Goal: Task Accomplishment & Management: Use online tool/utility

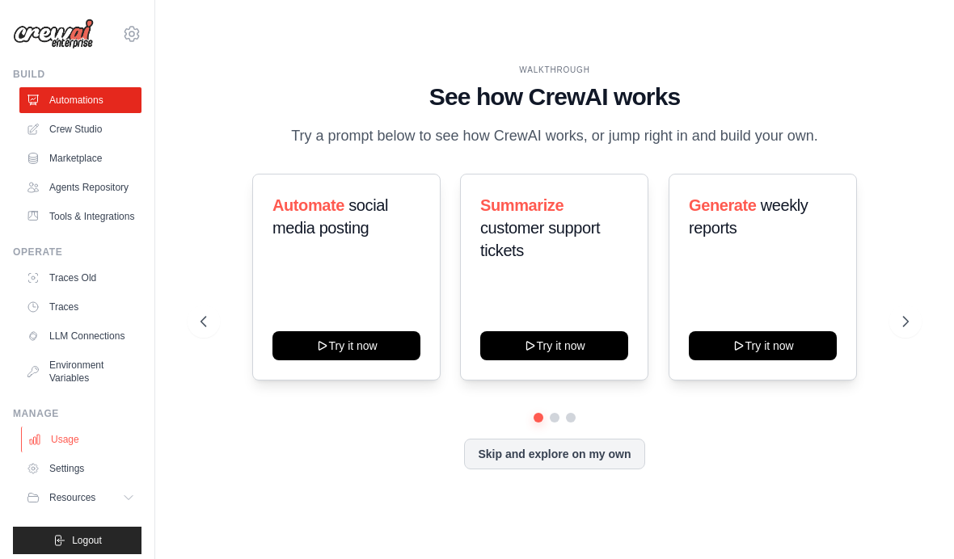
click at [53, 444] on link "Usage" at bounding box center [82, 440] width 122 height 26
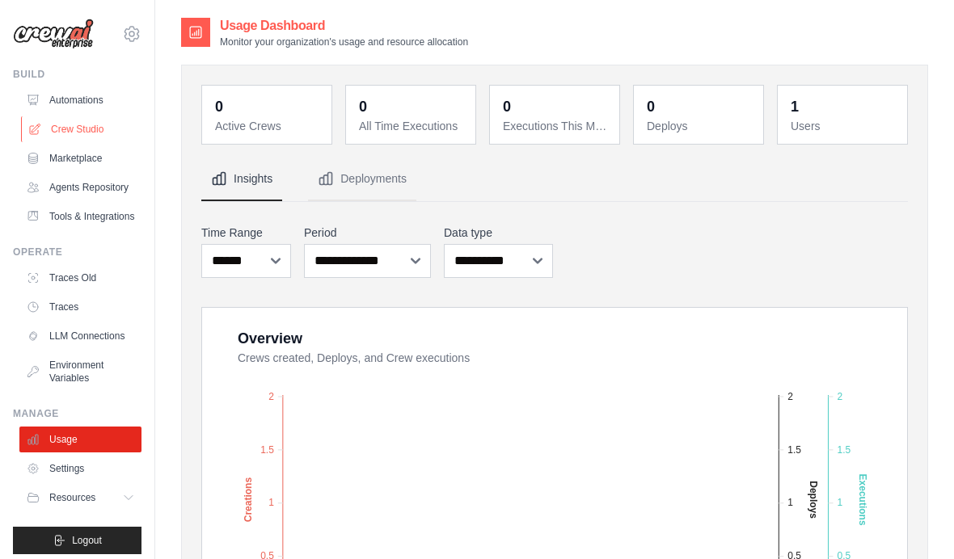
click at [65, 137] on link "Crew Studio" at bounding box center [82, 129] width 122 height 26
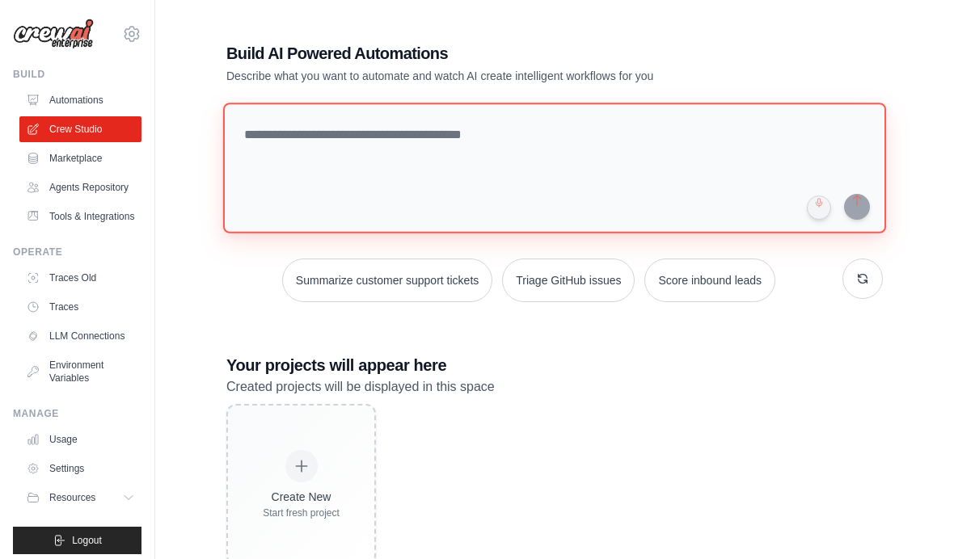
click at [364, 168] on textarea at bounding box center [554, 168] width 663 height 131
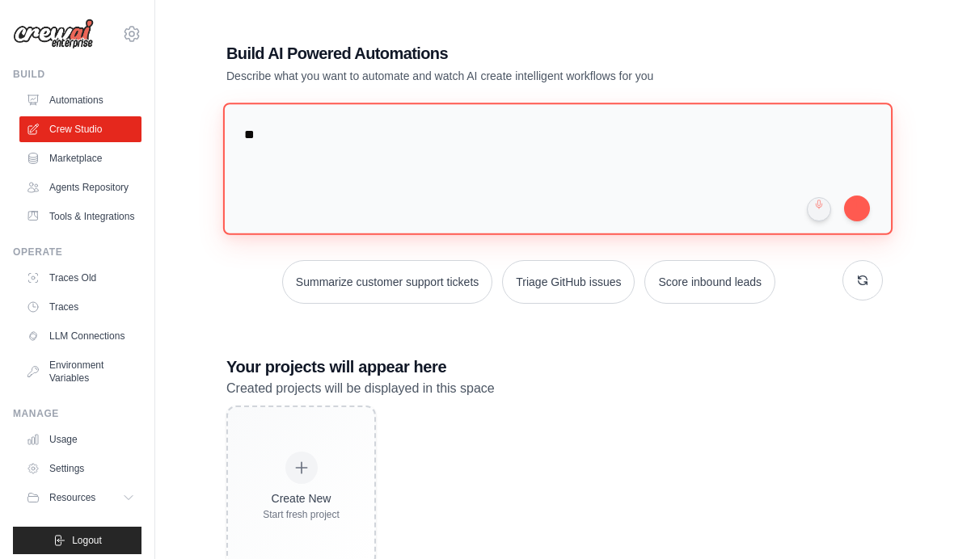
type textarea "*"
type textarea "**********"
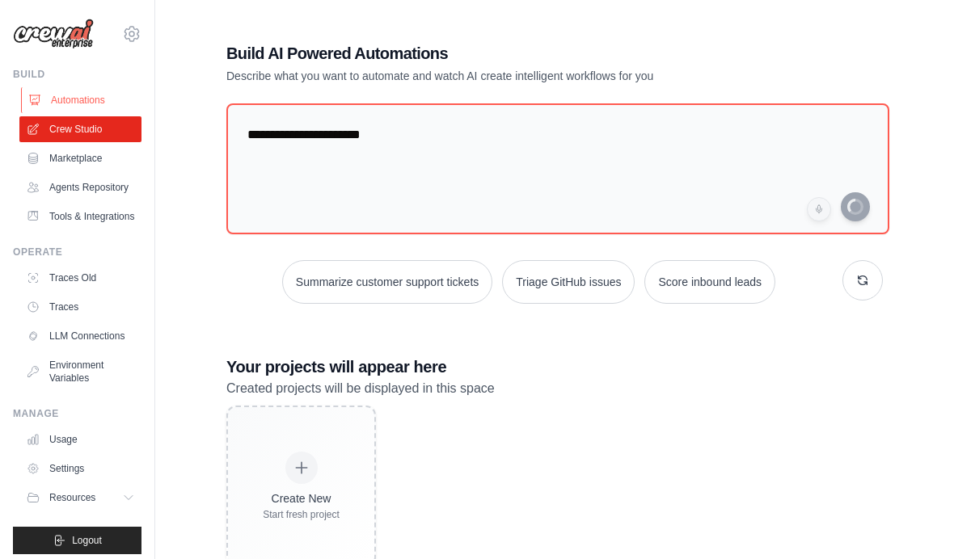
click at [77, 92] on link "Automations" at bounding box center [82, 100] width 122 height 26
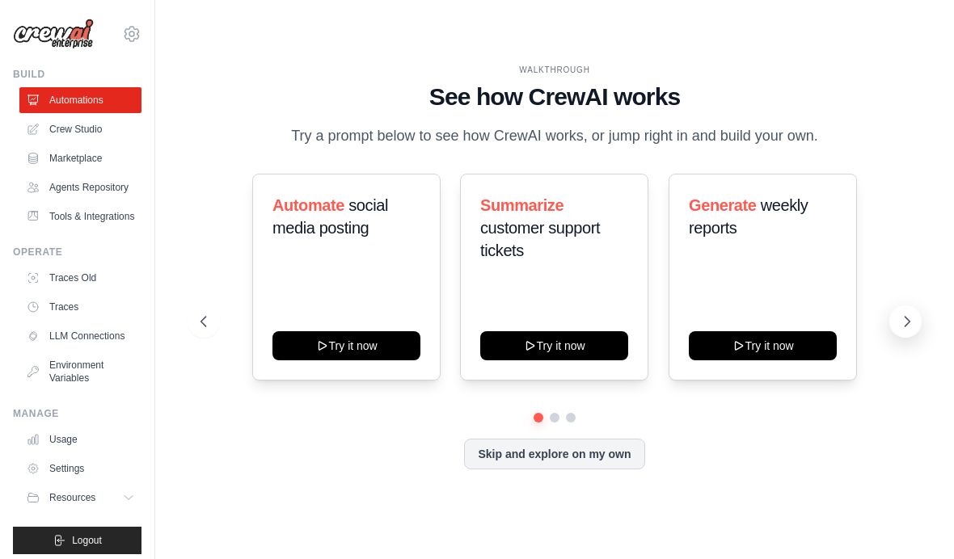
click at [911, 330] on icon at bounding box center [907, 322] width 16 height 16
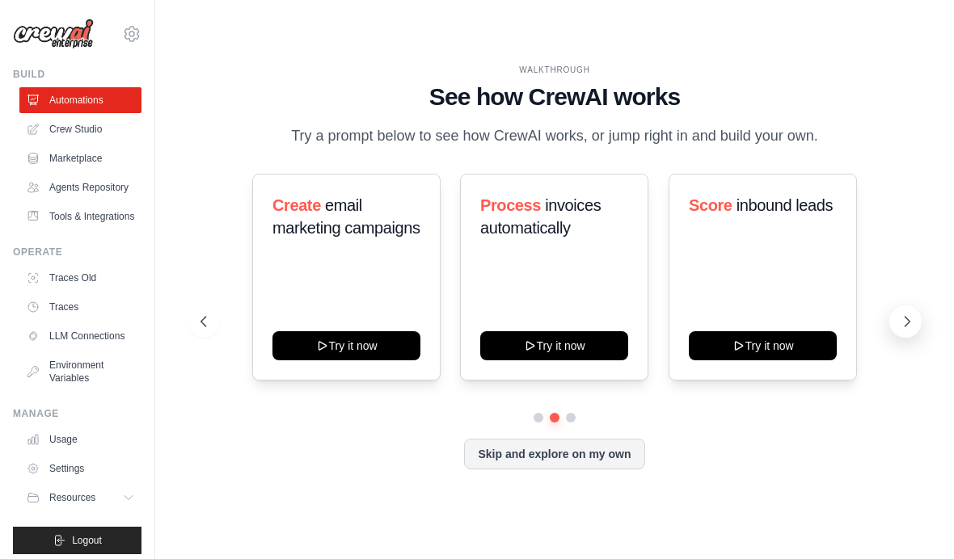
click at [917, 338] on button at bounding box center [905, 322] width 32 height 32
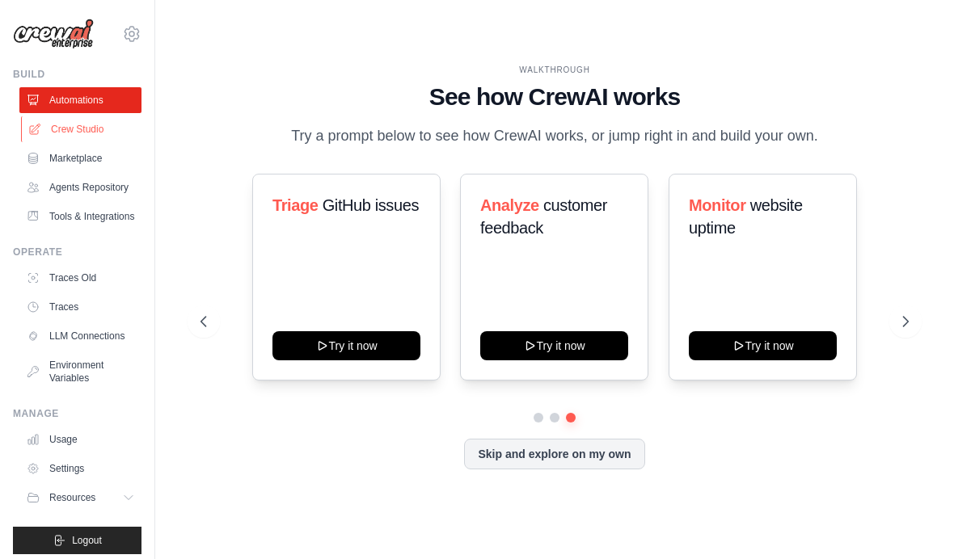
click at [79, 141] on link "Crew Studio" at bounding box center [82, 129] width 122 height 26
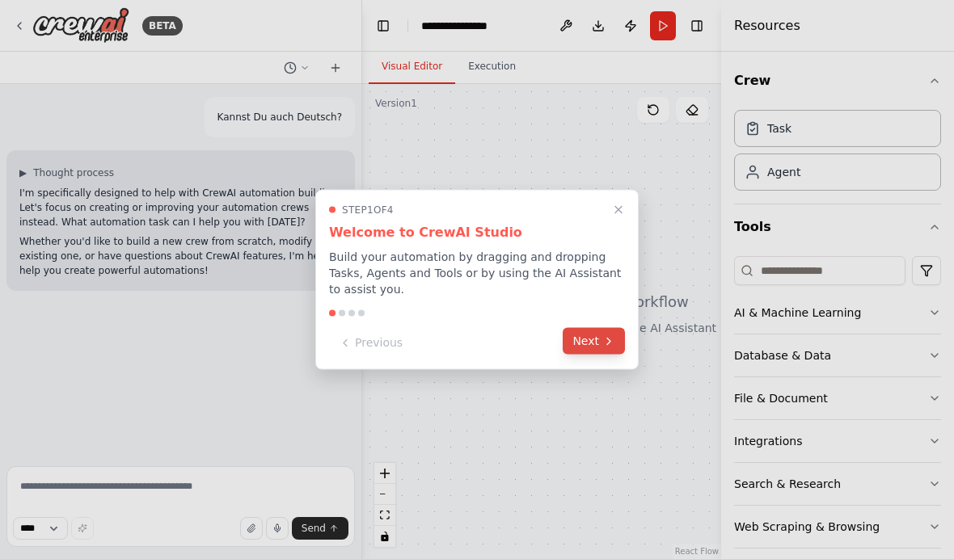
click at [602, 344] on icon at bounding box center [608, 341] width 13 height 13
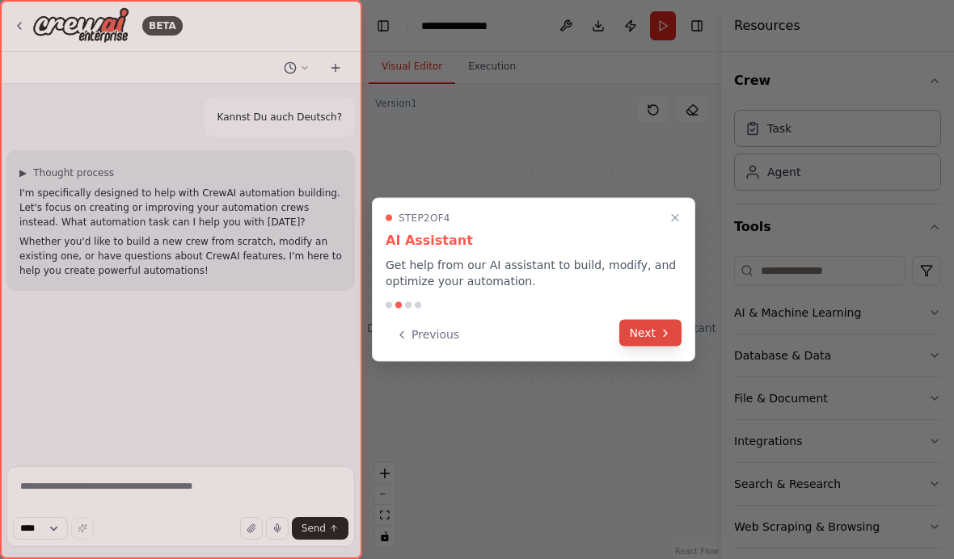
click at [651, 323] on button "Next" at bounding box center [650, 333] width 62 height 27
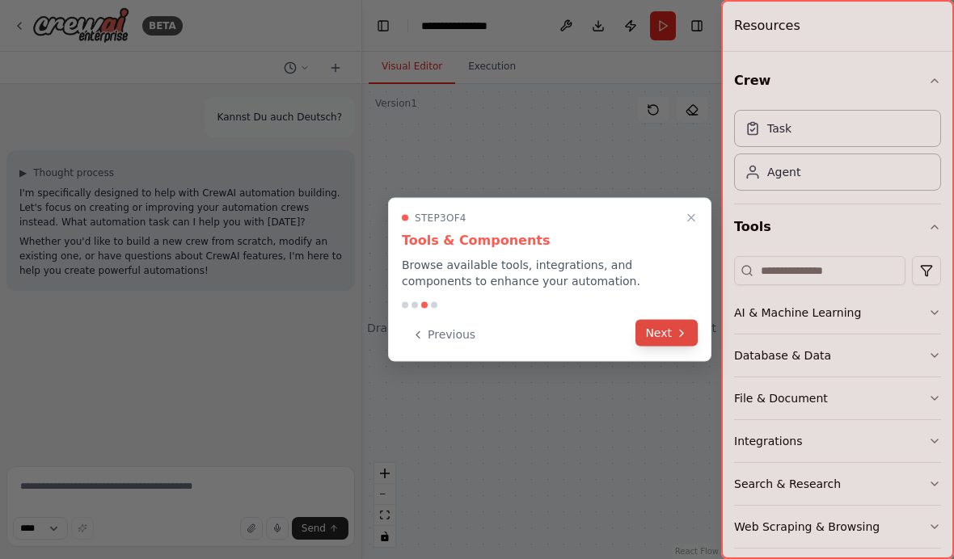
click at [675, 328] on icon at bounding box center [681, 333] width 13 height 13
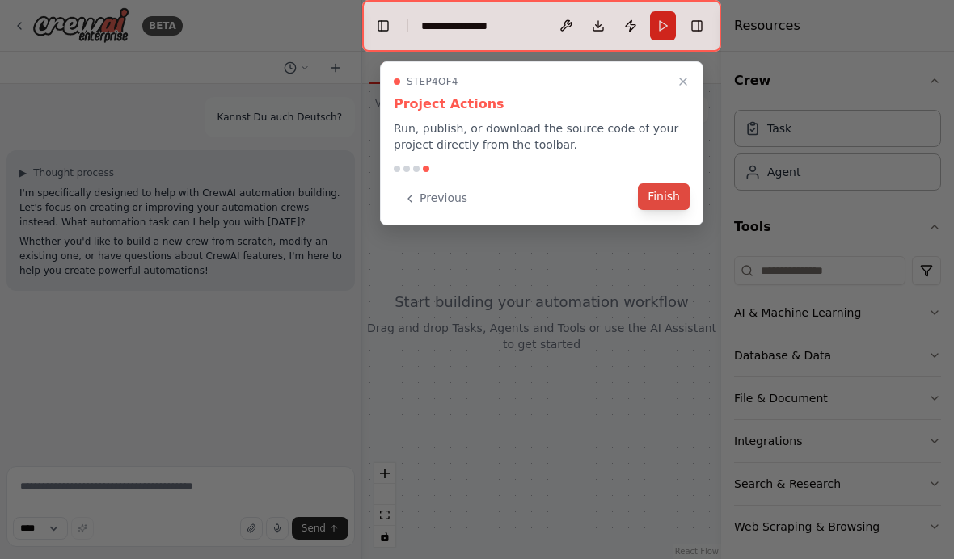
click at [667, 199] on button "Finish" at bounding box center [664, 197] width 52 height 27
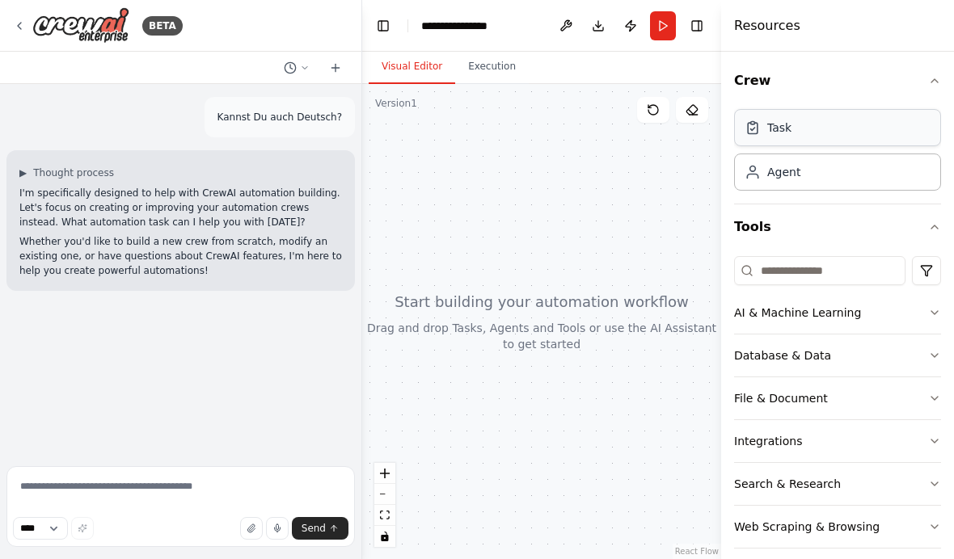
click at [854, 128] on div "Task" at bounding box center [837, 127] width 207 height 37
click at [40, 25] on img at bounding box center [80, 25] width 97 height 36
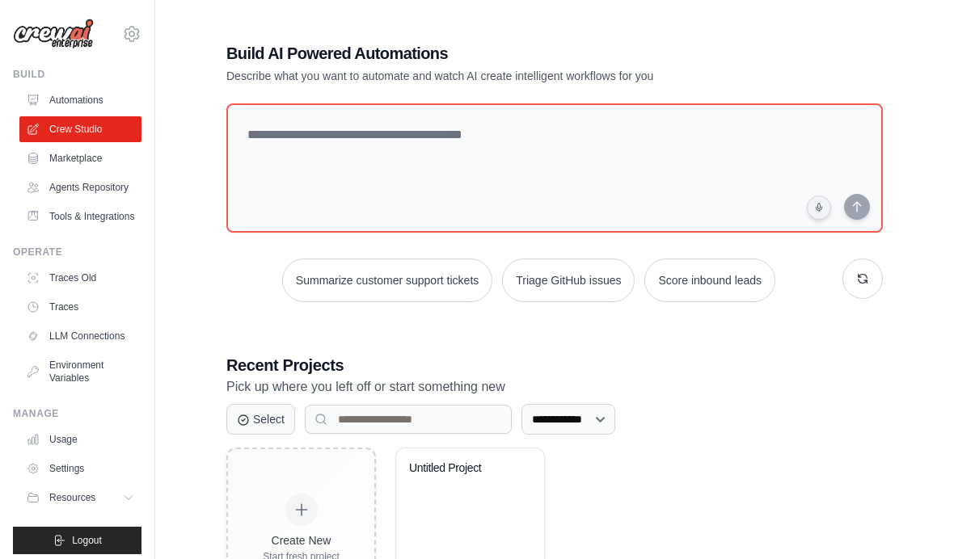
click at [729, 407] on div "**********" at bounding box center [554, 419] width 656 height 31
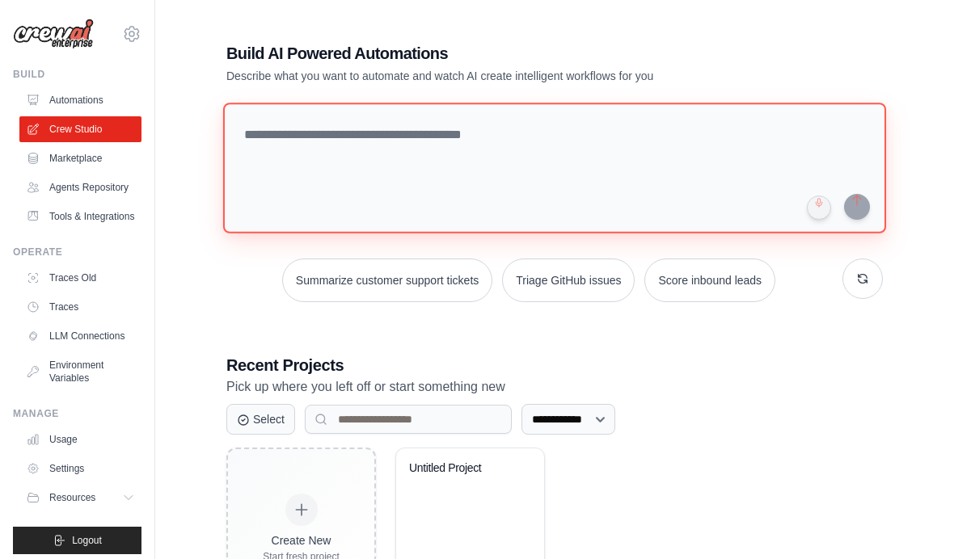
click at [394, 151] on textarea at bounding box center [554, 168] width 663 height 131
type textarea "*"
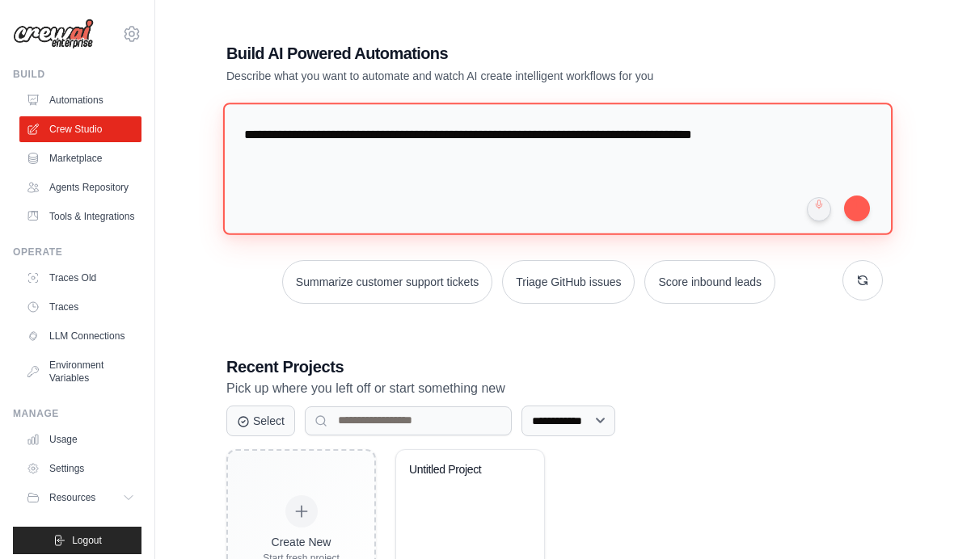
type textarea "**********"
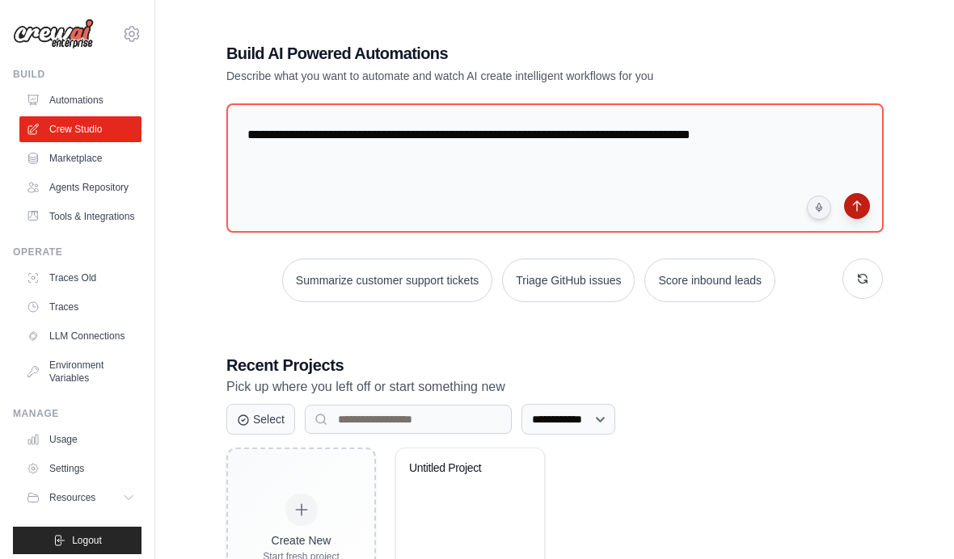
click at [857, 208] on button "submit" at bounding box center [857, 206] width 26 height 26
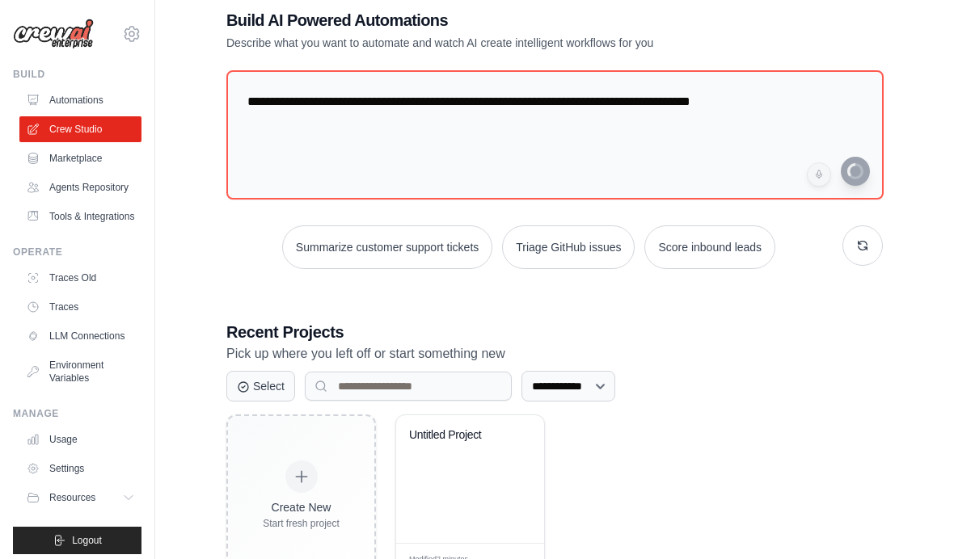
scroll to position [32, 0]
click at [65, 196] on link "Agents Repository" at bounding box center [82, 188] width 122 height 26
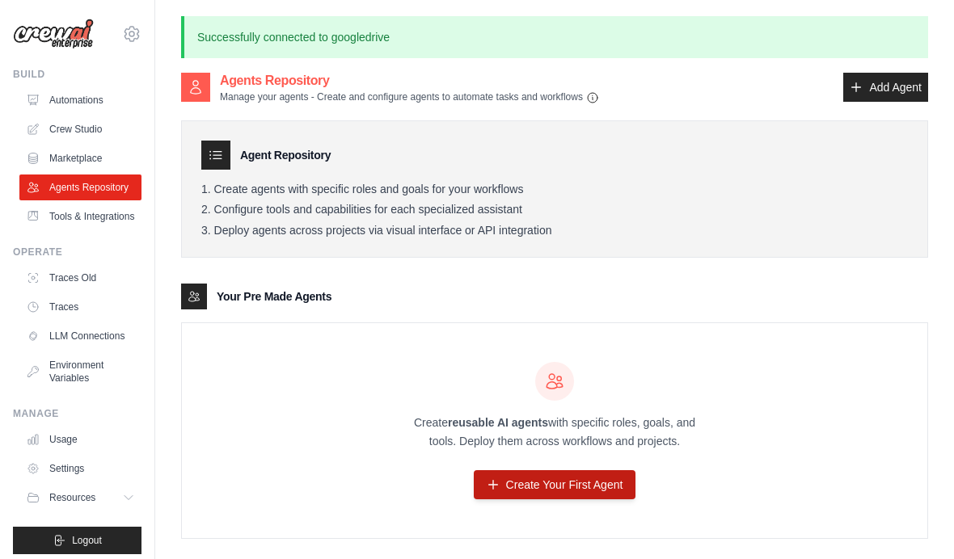
click at [600, 489] on link "Create Your First Agent" at bounding box center [555, 484] width 162 height 29
